Goal: Task Accomplishment & Management: Complete application form

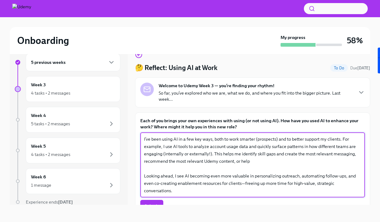
scroll to position [35, 0]
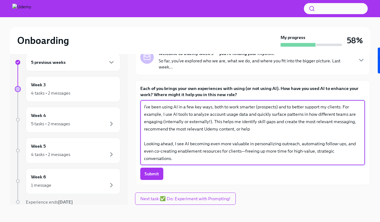
click at [257, 106] on textarea "I’ve been using AI in a few key ways, both to work smarter (prospects) and to b…" at bounding box center [252, 132] width 217 height 59
click at [283, 107] on textarea "I’ve been using AI in a few key ways, both to work smarter (for prospects) and …" at bounding box center [252, 132] width 217 height 59
click at [337, 109] on textarea "I’ve been using AI in a few key ways, both to work smarter (for prospecting) an…" at bounding box center [252, 132] width 217 height 59
click at [336, 107] on textarea "I’ve been using AI in a few key ways, both to work smarter (for prospecting) an…" at bounding box center [252, 132] width 217 height 59
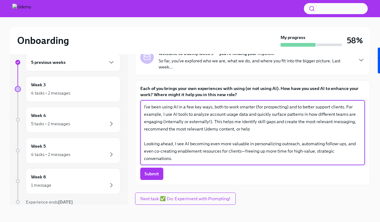
click at [163, 122] on textarea "I’ve been using AI in a few key ways, both to work smarter (for prospecting) an…" at bounding box center [252, 132] width 217 height 59
click at [177, 158] on textarea "I’ve been using AI in a few key ways, both to work smarter (for prospecting) an…" at bounding box center [252, 132] width 217 height 59
type textarea "I’ve been using AI in a few key ways, both to work smarter (for prospecting) an…"
click at [141, 174] on button "Submit" at bounding box center [151, 174] width 23 height 12
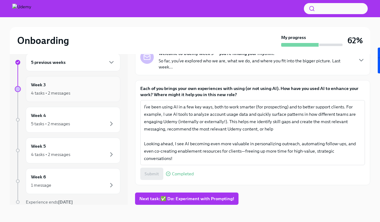
click at [97, 89] on div "Week 3 4 tasks • 2 messages" at bounding box center [73, 88] width 84 height 15
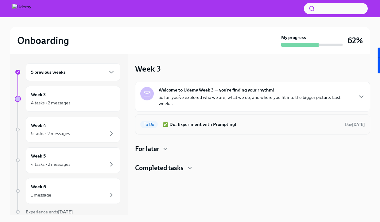
click at [200, 123] on h6 "✅ Do: Experiment with Prompting!" at bounding box center [251, 124] width 177 height 7
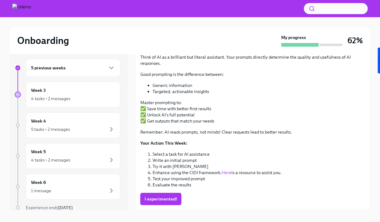
scroll to position [10, 0]
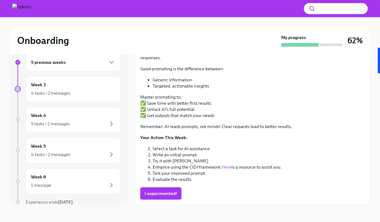
click at [168, 196] on span "I experimented!" at bounding box center [161, 193] width 33 height 6
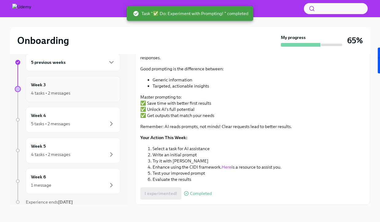
click at [63, 96] on div "4 tasks • 2 messages" at bounding box center [73, 92] width 84 height 7
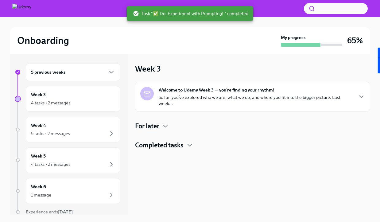
click at [173, 102] on p "So far, you’ve explored who we are, what we do, and where you fit into the bigg…" at bounding box center [256, 100] width 194 height 12
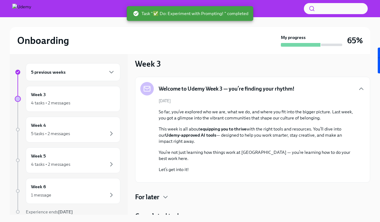
scroll to position [79, 0]
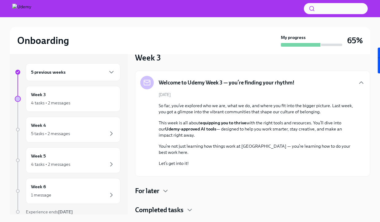
click at [170, 212] on h4 "Completed tasks" at bounding box center [159, 209] width 49 height 9
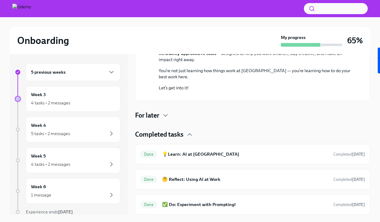
scroll to position [154, 0]
click at [146, 119] on h4 "For later" at bounding box center [147, 115] width 24 height 9
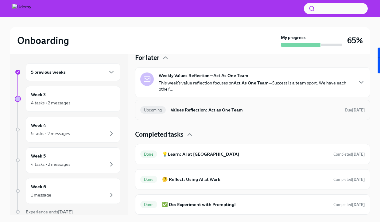
scroll to position [160, 0]
click at [231, 120] on div "Upcoming Values Reflection: Act as One Team Due [DATE]" at bounding box center [252, 110] width 235 height 20
click at [231, 113] on h6 "Values Reflection: Act as One Team" at bounding box center [255, 110] width 169 height 7
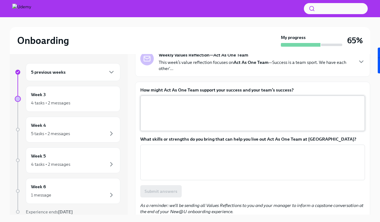
scroll to position [48, 0]
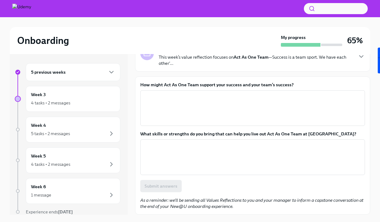
click at [212, 84] on label "How might Act As One Team support your success and your team’s success?" at bounding box center [252, 85] width 225 height 6
click at [212, 93] on textarea "How might Act As One Team support your success and your team’s success?" at bounding box center [252, 107] width 217 height 29
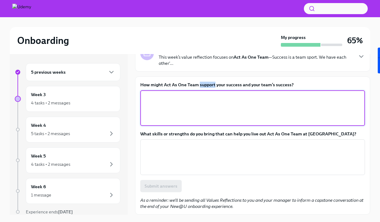
click at [212, 84] on label "How might Act As One Team support your success and your team’s success?" at bounding box center [252, 85] width 225 height 6
click at [212, 93] on textarea "How might Act As One Team support your success and your team’s success?" at bounding box center [252, 107] width 217 height 29
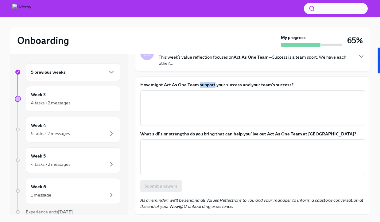
click at [212, 84] on label "How might Act As One Team support your success and your team’s success?" at bounding box center [252, 85] width 225 height 6
click at [212, 93] on textarea "How might Act As One Team support your success and your team’s success?" at bounding box center [252, 107] width 217 height 29
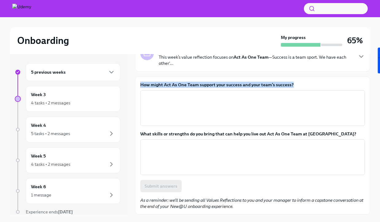
copy label "How might Act As One Team support your success and your team’s success?"
click at [236, 92] on div "x ​" at bounding box center [252, 108] width 225 height 36
